Goal: Information Seeking & Learning: Learn about a topic

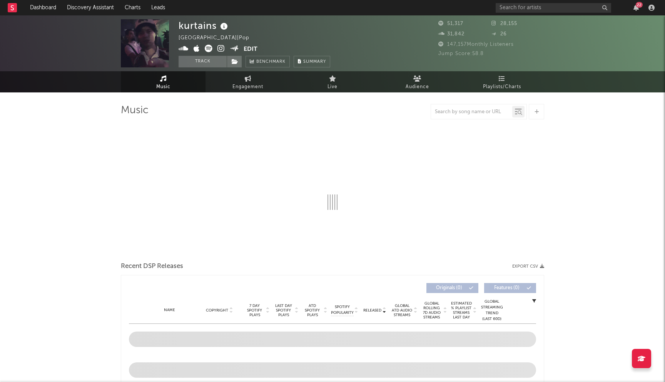
select select "6m"
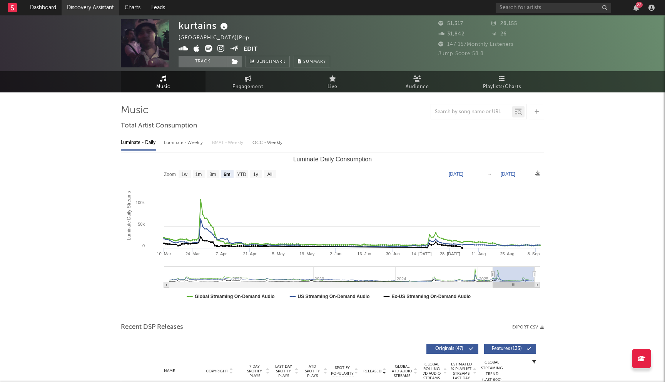
click at [102, 6] on link "Discovery Assistant" at bounding box center [91, 7] width 58 height 15
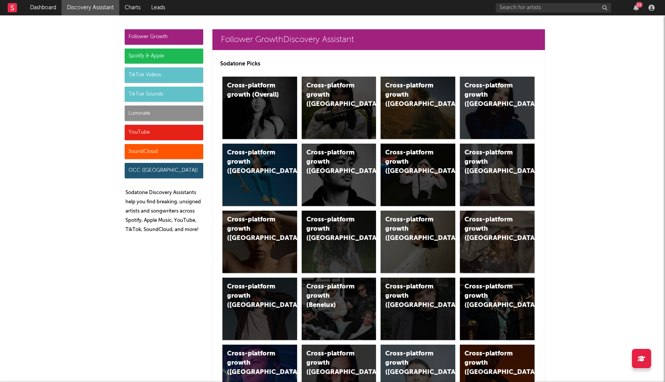
click at [153, 60] on div "Spotify & Apple" at bounding box center [164, 55] width 79 height 15
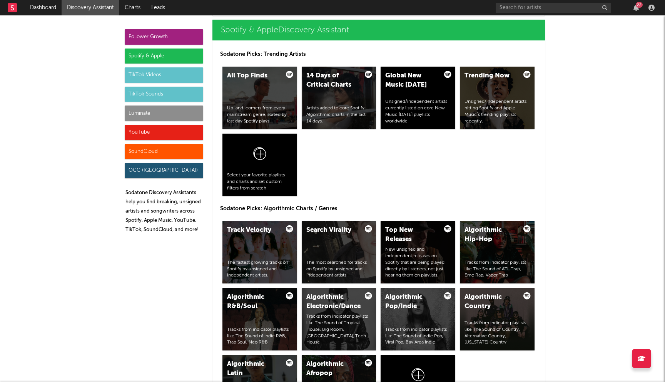
scroll to position [775, 0]
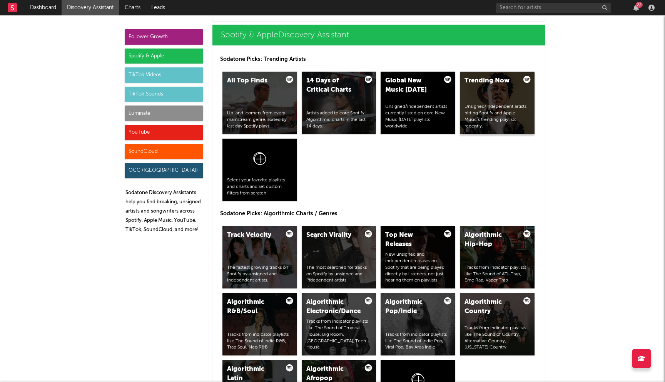
click at [491, 106] on div "Unsigned/independent artists hitting Spotify and Apple Music’s trending playlis…" at bounding box center [497, 117] width 65 height 26
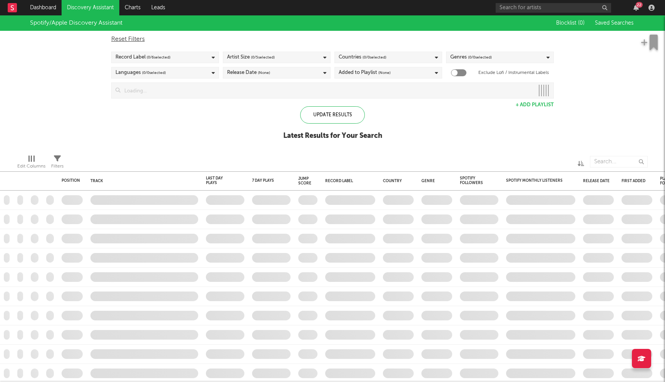
checkbox input "true"
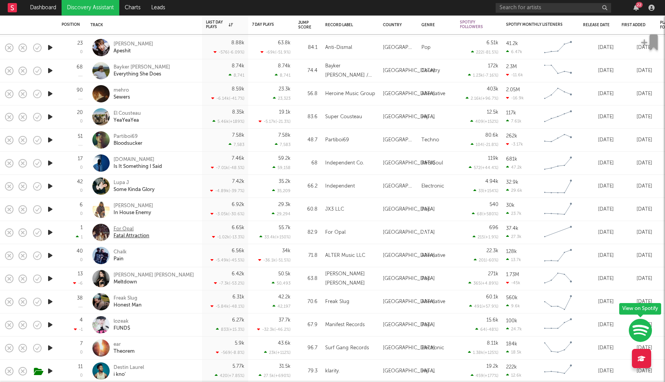
click at [127, 228] on div "For Opal" at bounding box center [132, 229] width 36 height 7
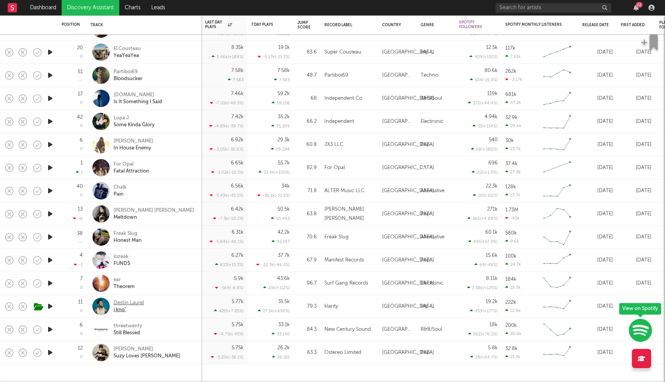
click at [126, 305] on div "Destin Laurel" at bounding box center [129, 302] width 30 height 7
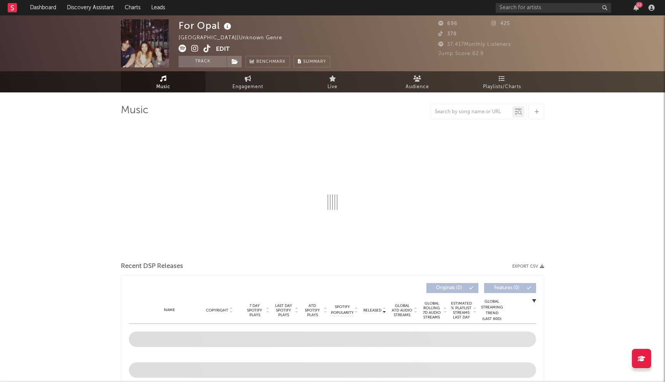
select select "1w"
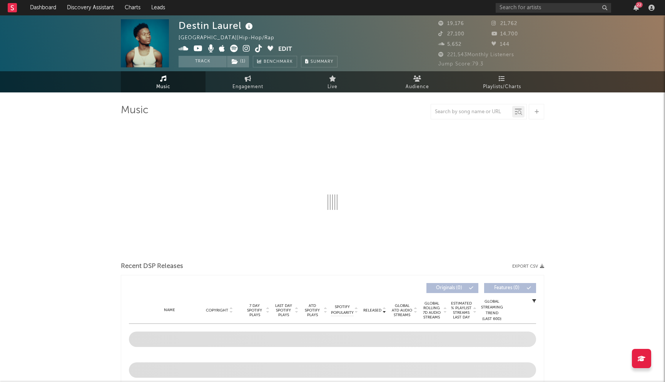
select select "6m"
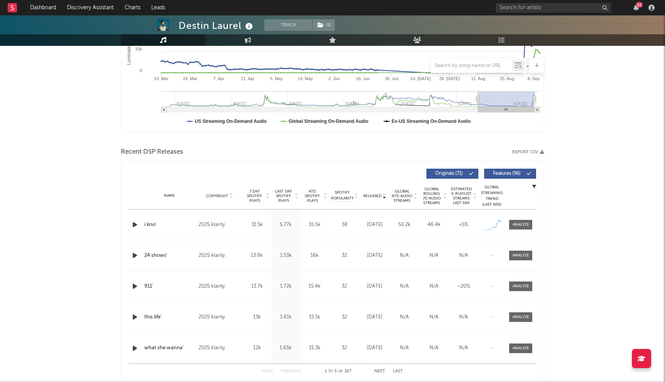
scroll to position [194, 0]
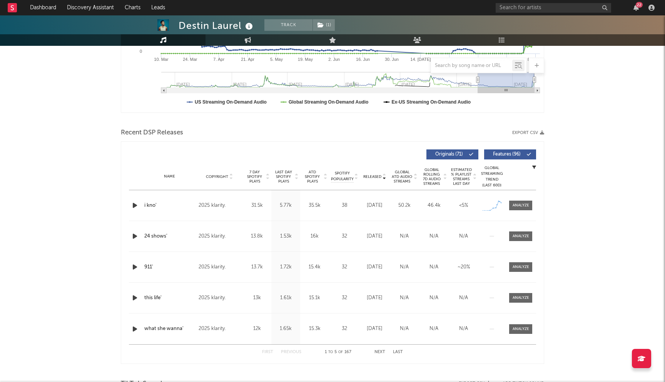
click at [289, 183] on span "Last Day Spotify Plays" at bounding box center [283, 177] width 20 height 14
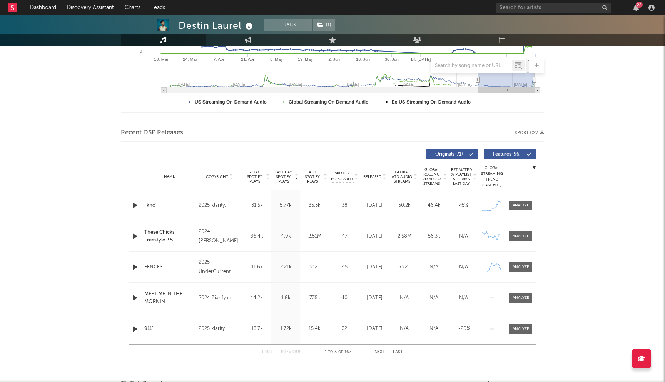
click at [377, 352] on button "Next" at bounding box center [379, 352] width 11 height 4
click at [290, 353] on button "Previous" at bounding box center [291, 352] width 20 height 4
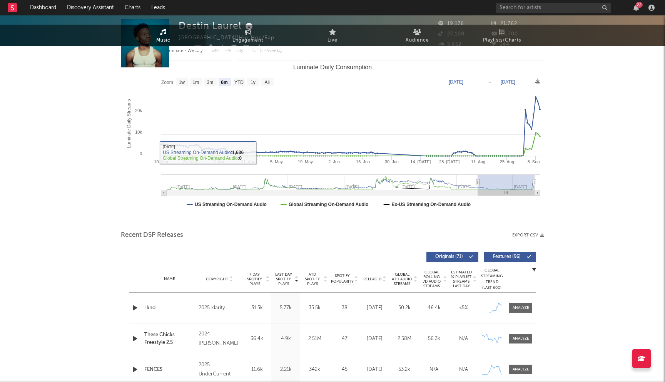
scroll to position [0, 0]
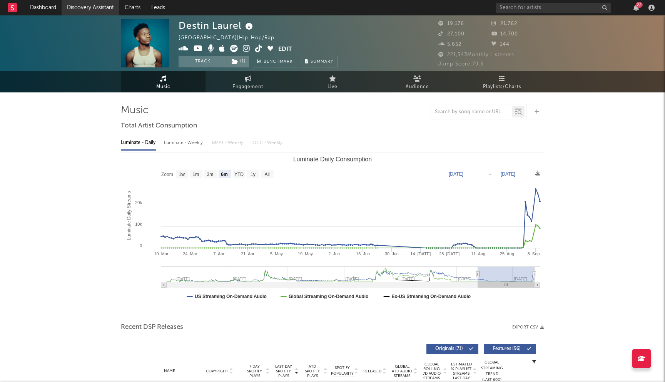
click at [79, 3] on link "Discovery Assistant" at bounding box center [91, 7] width 58 height 15
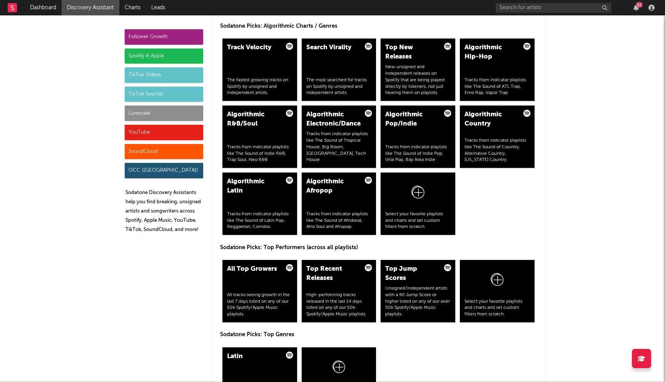
scroll to position [1009, 0]
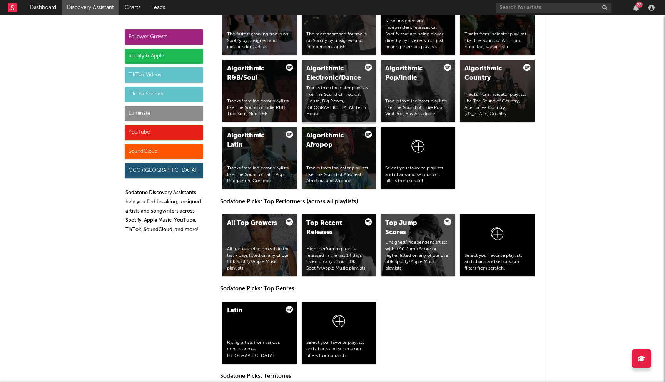
click at [334, 94] on div "Tracks from indicator playlists like The Sound of Tropical House, Big Room, Bas…" at bounding box center [338, 101] width 65 height 32
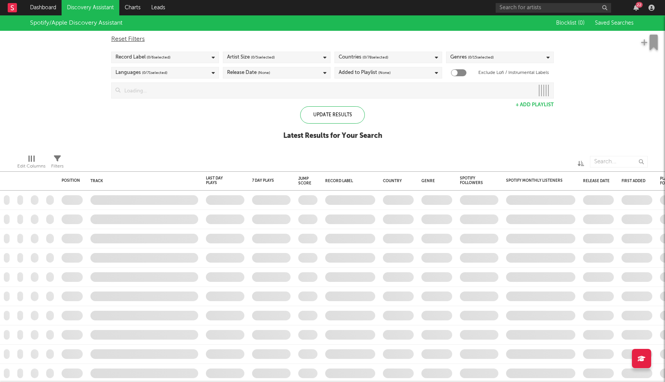
checkbox input "true"
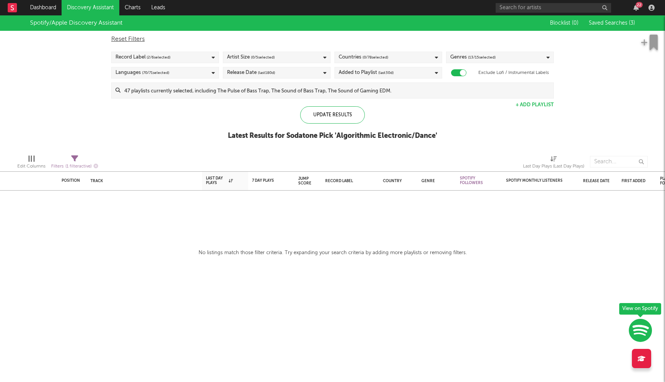
click at [404, 61] on div "Countries ( 0 / 78 selected)" at bounding box center [388, 58] width 108 height 12
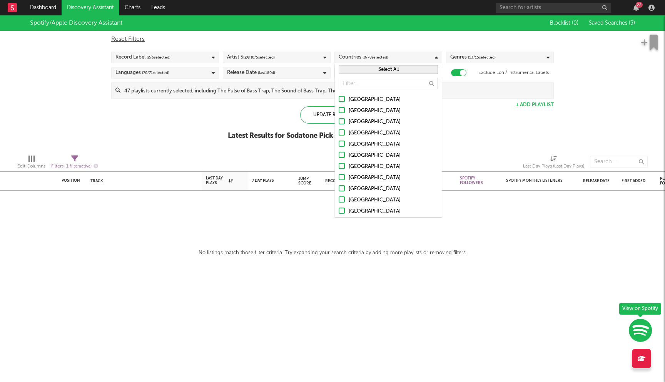
click at [358, 99] on div "[GEOGRAPHIC_DATA]" at bounding box center [393, 99] width 89 height 9
click at [339, 99] on input "[GEOGRAPHIC_DATA]" at bounding box center [339, 99] width 0 height 9
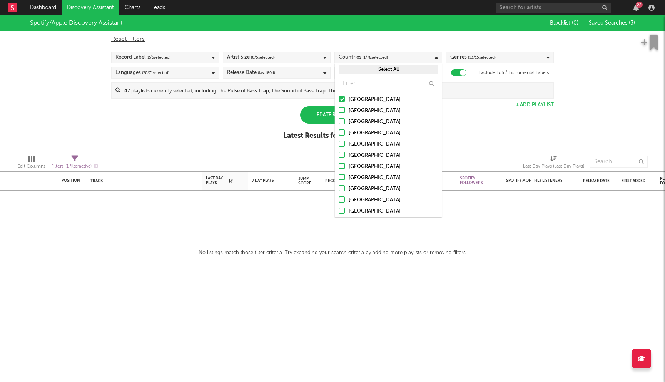
click at [351, 110] on div "Australia" at bounding box center [393, 110] width 89 height 9
click at [339, 110] on input "Australia" at bounding box center [339, 110] width 0 height 9
click at [346, 118] on label "Canada" at bounding box center [388, 121] width 99 height 9
click at [339, 118] on input "Canada" at bounding box center [339, 121] width 0 height 9
click at [344, 132] on div at bounding box center [342, 132] width 6 height 6
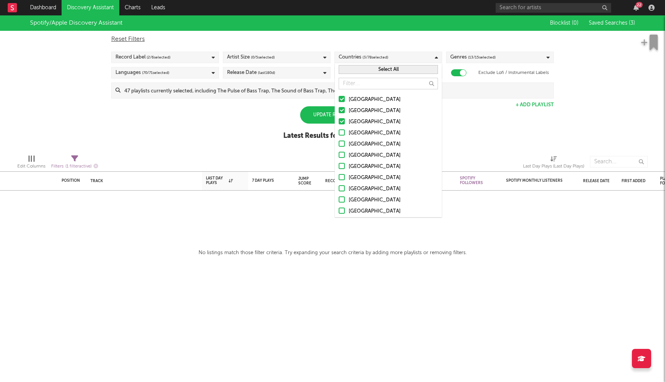
click at [339, 132] on input "United Kingdom" at bounding box center [339, 133] width 0 height 9
click at [228, 132] on div "Spotify/Apple Discovery Assistant Blocklist ( 0 ) Saved Searches ( 3 ) Reset Fi…" at bounding box center [332, 81] width 665 height 133
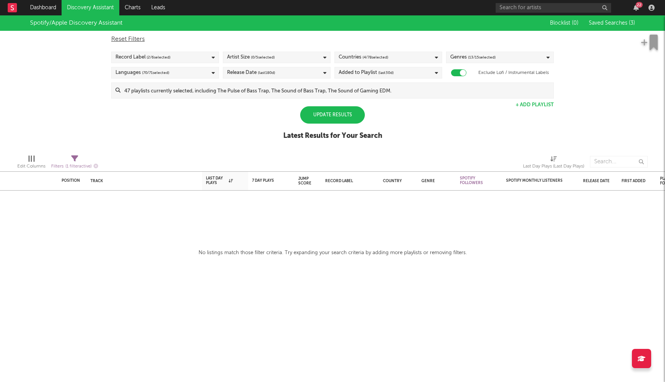
click at [406, 77] on div "Added to Playlist (last 30 d)" at bounding box center [388, 73] width 108 height 12
click at [367, 85] on div "Last 14 Days" at bounding box center [393, 86] width 89 height 9
click at [339, 85] on input "Last 14 Days" at bounding box center [339, 86] width 0 height 9
click at [226, 104] on div "Spotify/Apple Discovery Assistant Blocklist ( 0 ) Saved Searches ( 3 ) Reset Fi…" at bounding box center [332, 81] width 665 height 133
click at [264, 94] on input at bounding box center [336, 90] width 433 height 15
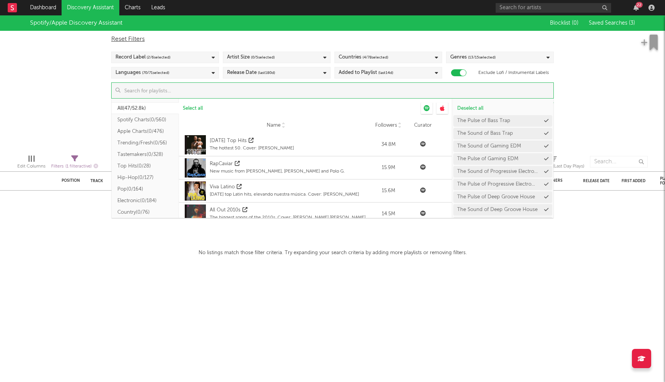
click at [137, 200] on button "Electronic ( 0/184 )" at bounding box center [145, 201] width 67 height 12
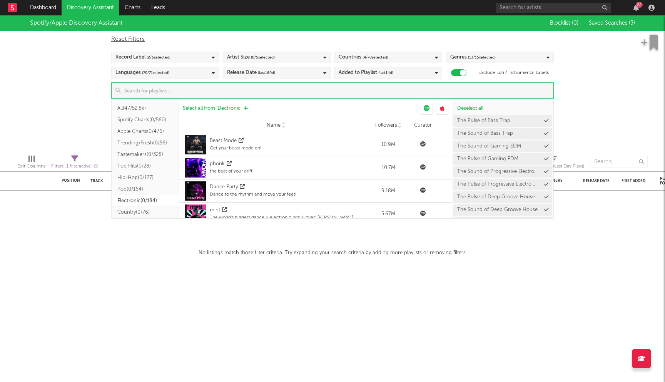
click at [218, 107] on span "Select all from ' Electronic '" at bounding box center [212, 108] width 59 height 5
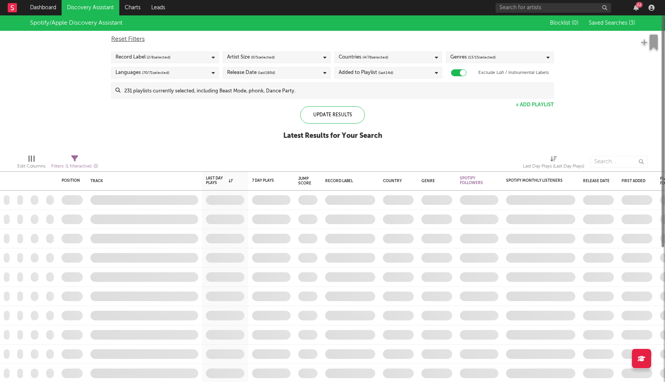
click at [55, 69] on div "Spotify/Apple Discovery Assistant Blocklist ( 0 ) Saved Searches ( 3 ) Reset Fi…" at bounding box center [332, 81] width 665 height 133
